Goal: Information Seeking & Learning: Learn about a topic

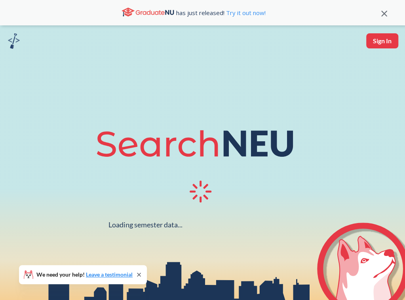
click at [159, 180] on div at bounding box center [203, 192] width 228 height 26
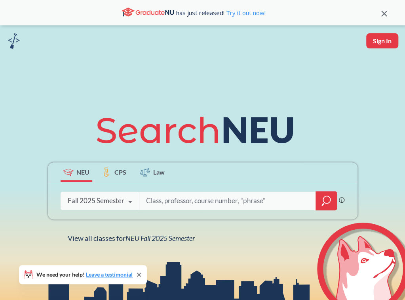
scroll to position [0, 0]
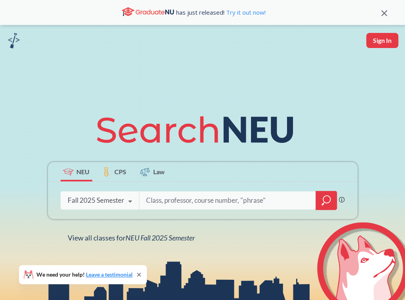
click at [170, 199] on input "search" at bounding box center [227, 200] width 165 height 17
click at [162, 199] on input "engw3304" at bounding box center [227, 200] width 165 height 17
type input "engw 3304"
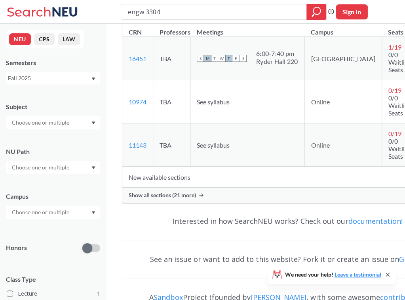
scroll to position [200, 0]
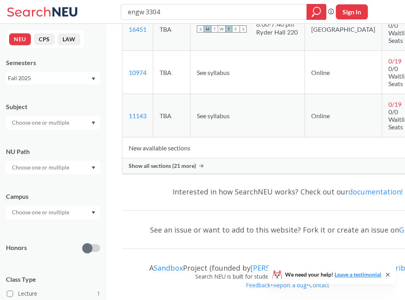
drag, startPoint x: 174, startPoint y: 12, endPoint x: 81, endPoint y: -5, distance: 94.6
drag, startPoint x: 151, startPoint y: 70, endPoint x: 126, endPoint y: 70, distance: 25.0
click at [126, 70] on td "10974 View this section on Banner." at bounding box center [137, 72] width 31 height 43
copy link "10974"
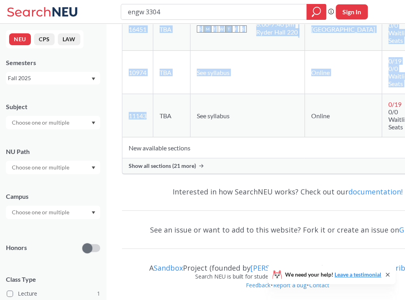
drag, startPoint x: 150, startPoint y: 114, endPoint x: 121, endPoint y: 114, distance: 28.5
click at [121, 114] on div "ENGW 3304 : Advanced Writing in the Business Administration Professions View th…" at bounding box center [287, 62] width 363 height 477
click at [138, 132] on td "11143 View this section on Banner." at bounding box center [137, 115] width 31 height 43
drag, startPoint x: 153, startPoint y: 111, endPoint x: 116, endPoint y: 113, distance: 36.9
click at [116, 113] on div "ENGW 3304 : Advanced Writing in the Business Administration Professions View th…" at bounding box center [287, 62] width 363 height 477
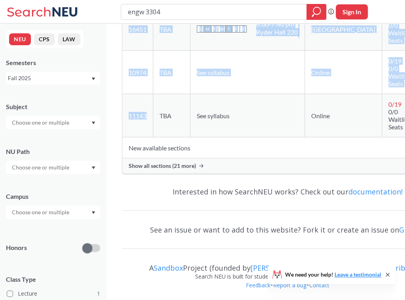
click at [128, 131] on td "11143 View this section on Banner." at bounding box center [137, 115] width 31 height 43
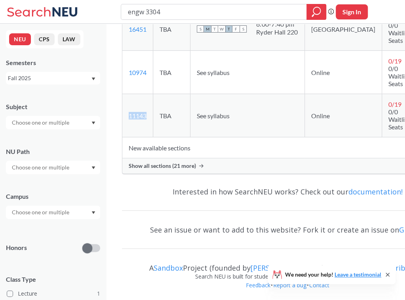
drag, startPoint x: 151, startPoint y: 113, endPoint x: 130, endPoint y: 114, distance: 21.4
click at [130, 114] on td "11143 View this section on Banner." at bounding box center [137, 115] width 31 height 43
copy link "11143"
click at [195, 165] on span "Show all sections (21 more)" at bounding box center [162, 165] width 67 height 7
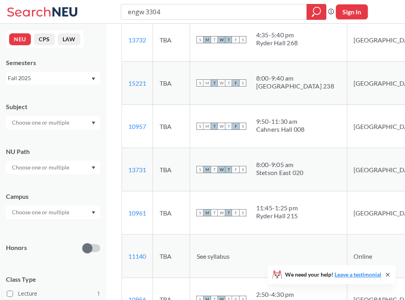
scroll to position [1104, 0]
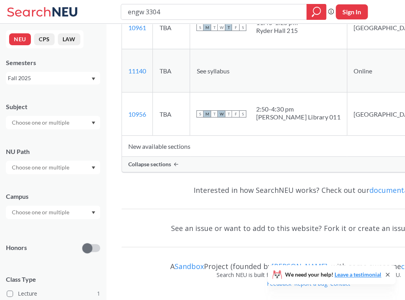
click at [193, 165] on div "Collapse sections" at bounding box center [308, 164] width 373 height 15
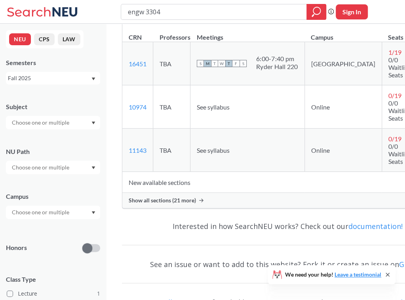
scroll to position [166, 0]
click at [156, 202] on div "Show all sections (21 more)" at bounding box center [287, 199] width 331 height 15
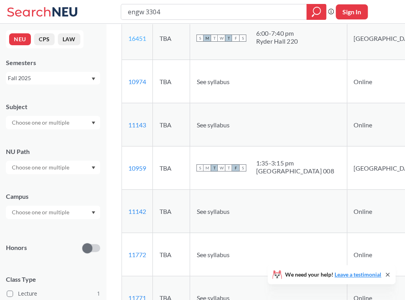
scroll to position [183, 0]
click at [92, 275] on span "Class Type" at bounding box center [53, 279] width 94 height 9
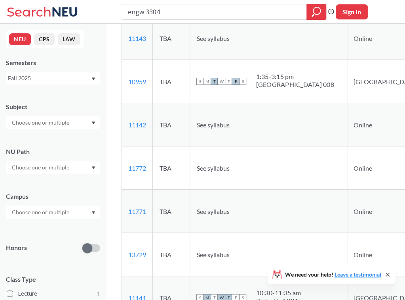
scroll to position [272, 0]
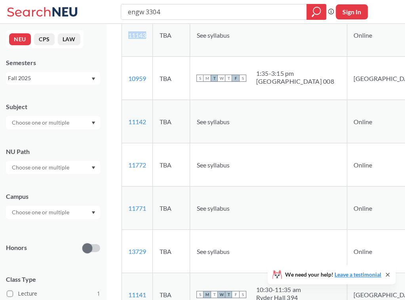
drag, startPoint x: 150, startPoint y: 43, endPoint x: 122, endPoint y: 47, distance: 28.8
copy div "Offers writing instruction for students in the [PERSON_NAME] School of Business…"
click at [149, 53] on td "11143 View this section on Banner." at bounding box center [137, 34] width 31 height 43
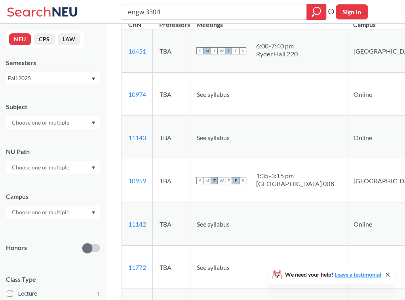
scroll to position [169, 0]
